Goal: Feedback & Contribution: Submit feedback/report problem

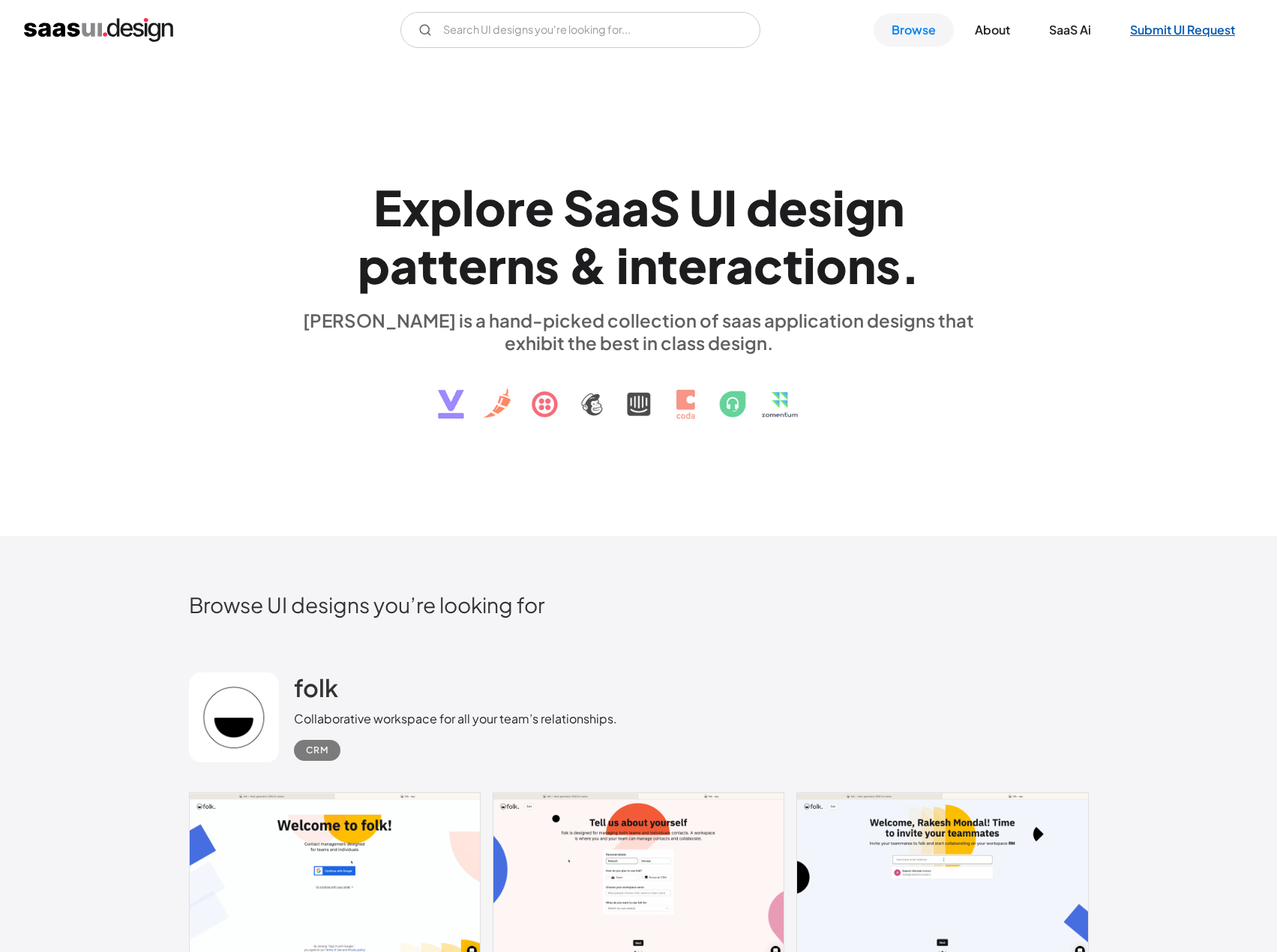
click at [1165, 26] on link "Submit UI Request" at bounding box center [1182, 30] width 141 height 33
drag, startPoint x: 465, startPoint y: 211, endPoint x: 800, endPoint y: 234, distance: 335.8
click at [731, 229] on h1 "E x p l o r e S a a S U I d e s i g n p a t t e r n s & i n t e r a c t i o n s…" at bounding box center [638, 235] width 690 height 115
click at [887, 251] on div "s" at bounding box center [887, 265] width 25 height 58
click at [1056, 29] on link "SaaS Ai" at bounding box center [1069, 30] width 78 height 33
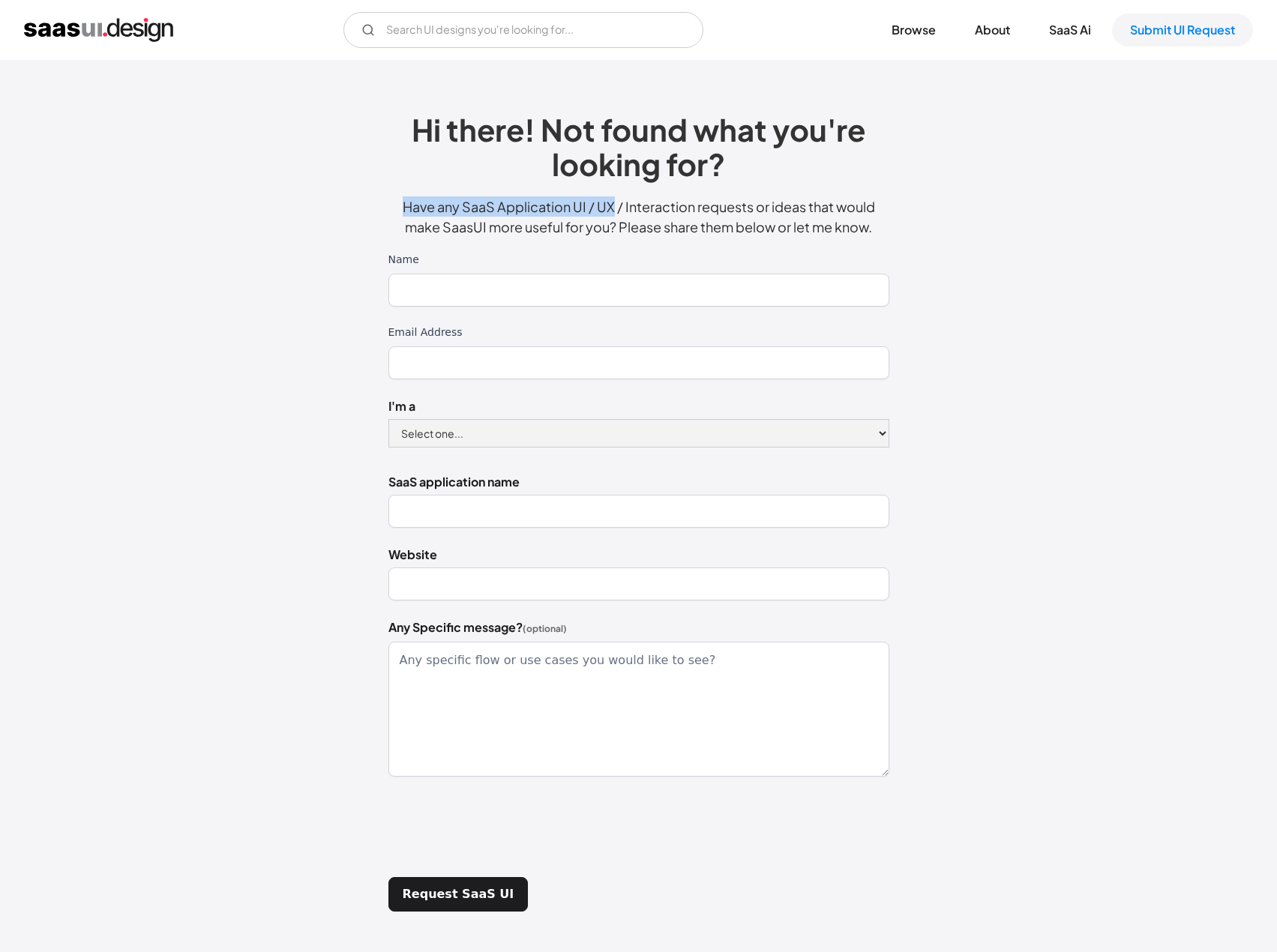
drag, startPoint x: 386, startPoint y: 201, endPoint x: 764, endPoint y: 211, distance: 378.1
click at [650, 209] on div "Hi there! Not found what you're looking for? Have any SaaS Application UI / UX …" at bounding box center [638, 514] width 1049 height 878
click at [799, 215] on p "Have any SaaS Application UI / UX / Interaction requests or ideas that would ma…" at bounding box center [639, 216] width 501 height 40
